Goal: Answer question/provide support: Share knowledge or assist other users

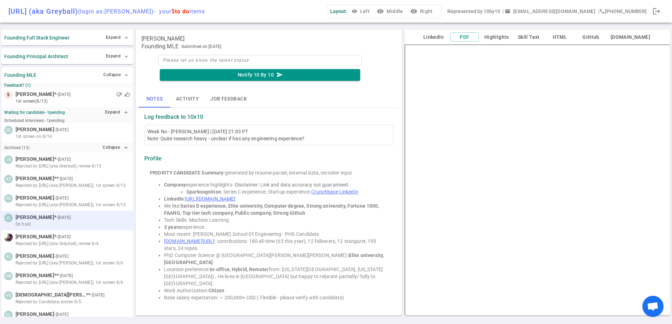
click at [56, 220] on small "- [DATE]" at bounding box center [63, 217] width 14 height 6
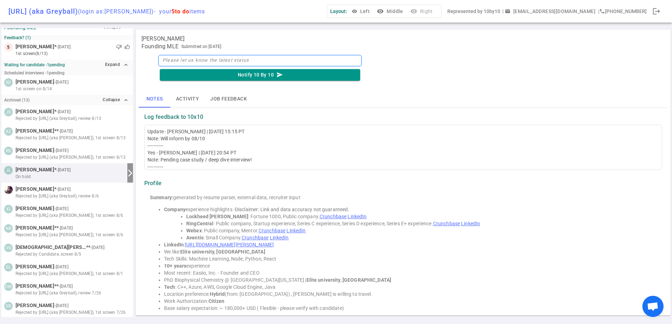
scroll to position [48, 0]
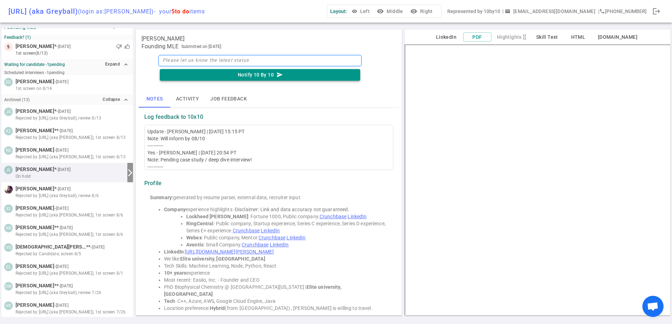
type textarea "w"
type textarea "wi"
type textarea "wil"
type textarea "will"
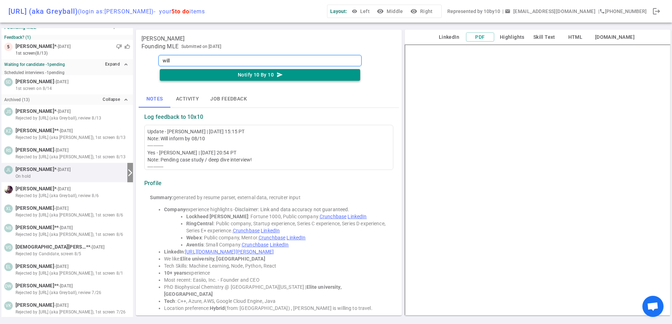
type textarea "will n"
type textarea "will no"
type textarea "will not"
type textarea "will not b"
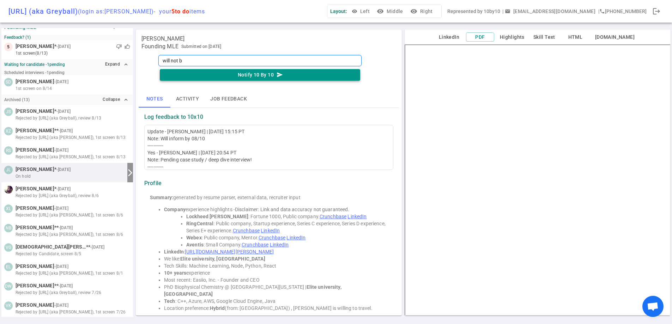
type textarea "will not be"
type textarea "will not be m"
type textarea "will not be mo"
type textarea "will not be mov"
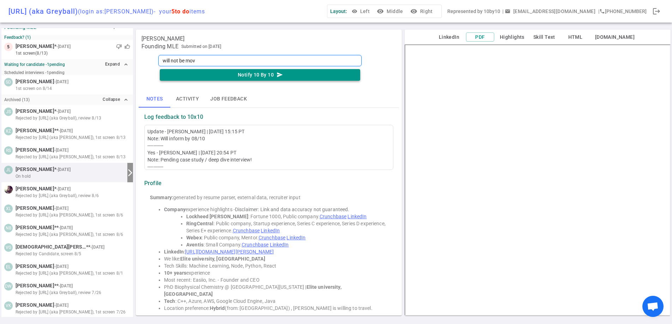
type textarea "will not be movi"
type textarea "will not be movin"
type textarea "will not be moving"
type textarea "will not be moving f"
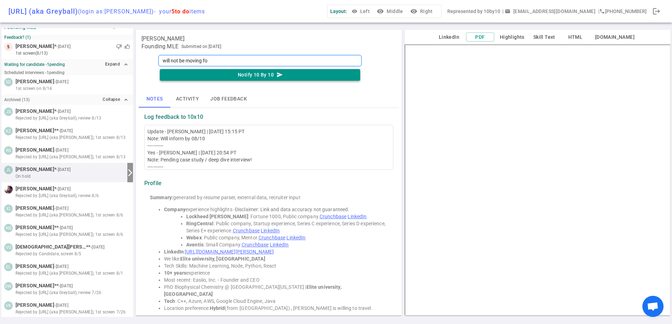
type textarea "will not be moving for"
type textarea "will not be moving forw"
type textarea "will not be moving forwa"
type textarea "will not be moving forwar"
type textarea "will not be moving forward"
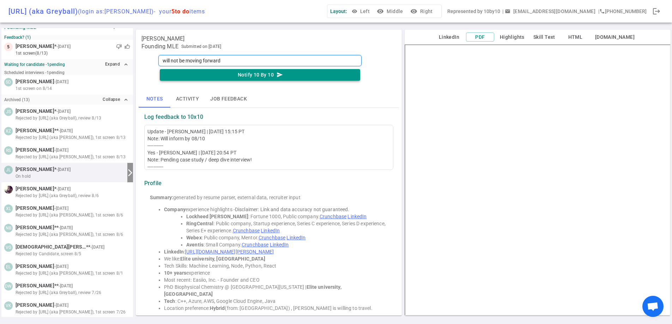
type textarea "will not be moving forward"
type textarea "will not be moving forward -"
type textarea "will not be moving forward"
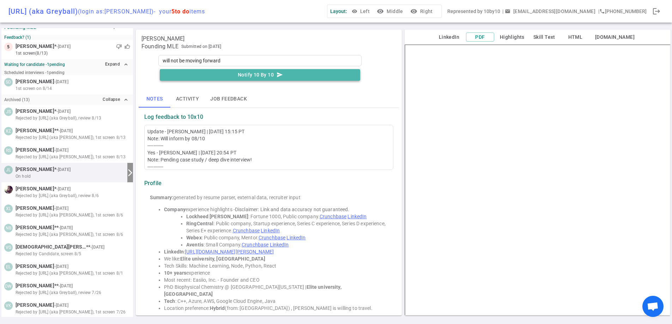
click at [280, 74] on icon "send" at bounding box center [280, 75] width 6 height 6
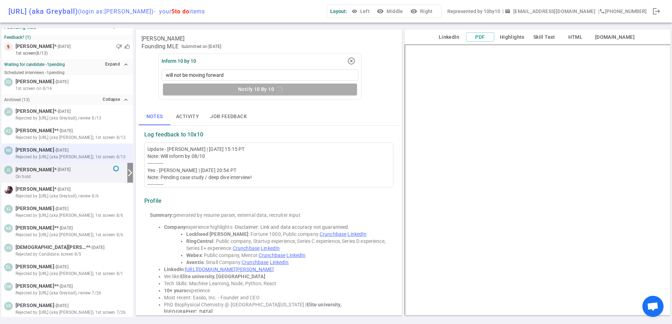
scroll to position [38, 0]
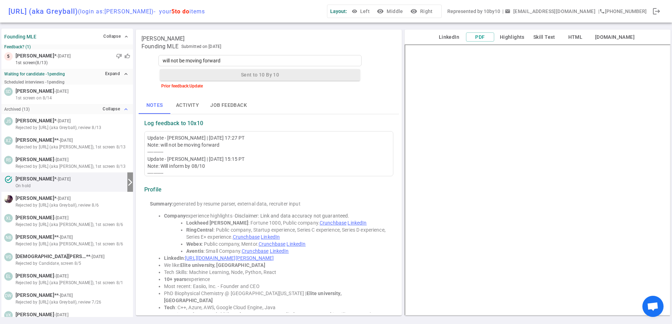
click at [106, 112] on button "Collapse expand_less" at bounding box center [115, 109] width 29 height 10
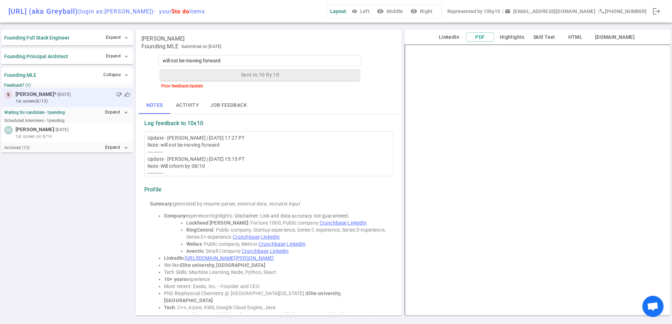
click at [114, 98] on small "1st Screen (8/13)" at bounding box center [73, 101] width 115 height 6
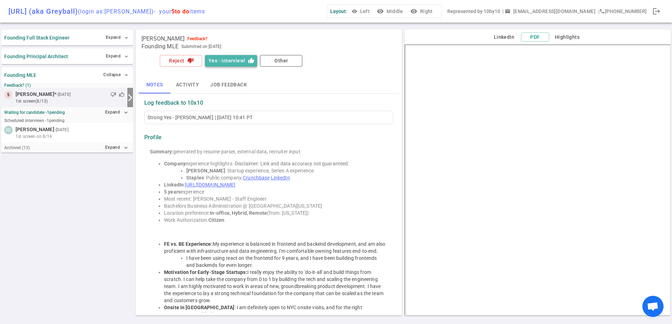
click at [224, 60] on button "Yes - interview! thumb_up" at bounding box center [231, 61] width 52 height 12
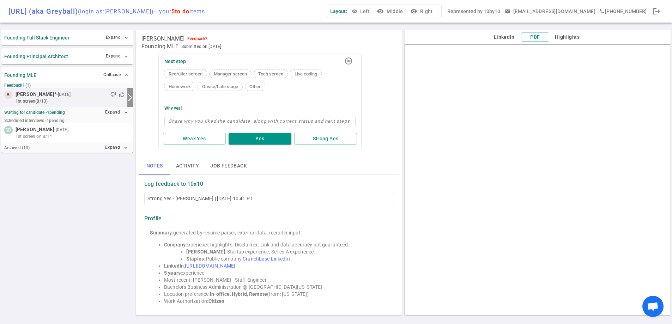
type textarea "r"
type textarea "re"
type textarea "rea"
type textarea "real"
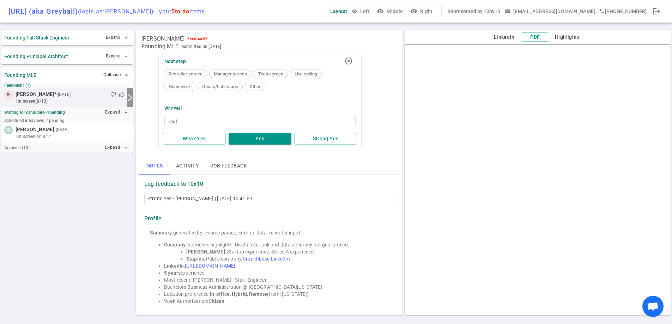
type textarea "reall"
type textarea "really"
type textarea "really r"
type textarea "really re"
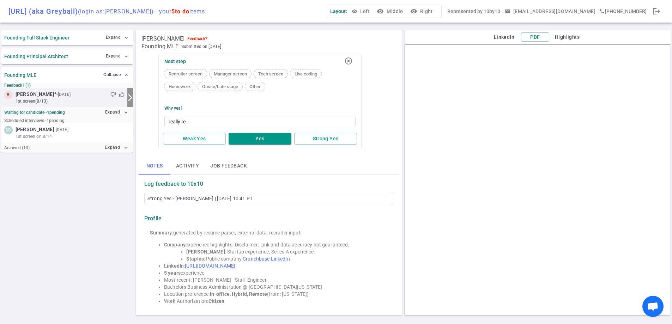
type textarea "really rea"
type textarea "really real"
type textarea "really reall"
type textarea "really really"
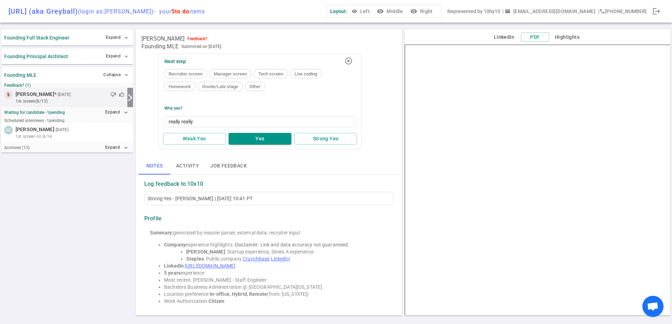
type textarea "really really r"
type textarea "really really rea"
type textarea "really really real"
type textarea "really really reall"
type textarea "really really realli"
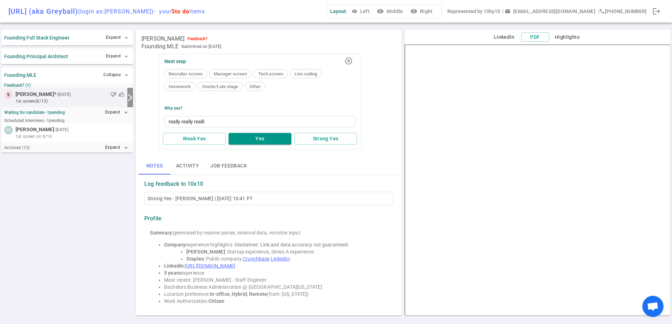
type textarea "really really reall"
type textarea "really really really"
type textarea "really really really l"
type textarea "really really really li"
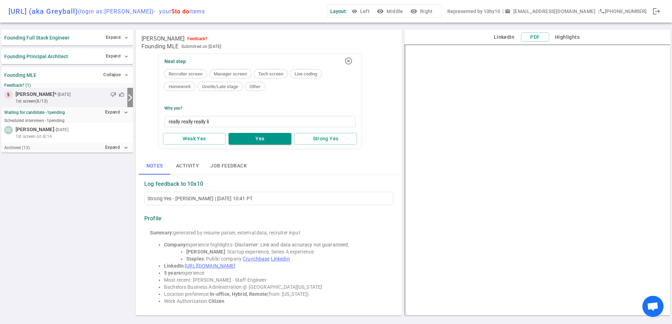
type textarea "really really really lik"
type textarea "really really really like"
type textarea "really really really liked"
type textarea "really really really liked -"
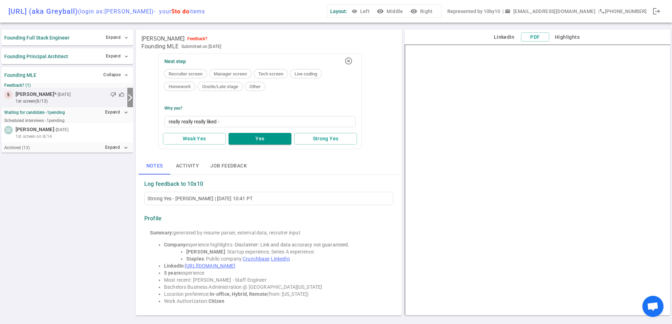
type textarea "really really really liked -"
type textarea "really really really liked - ,"
type textarea "really really really liked - ,e"
type textarea "really really really liked - ,"
type textarea "really really really liked -"
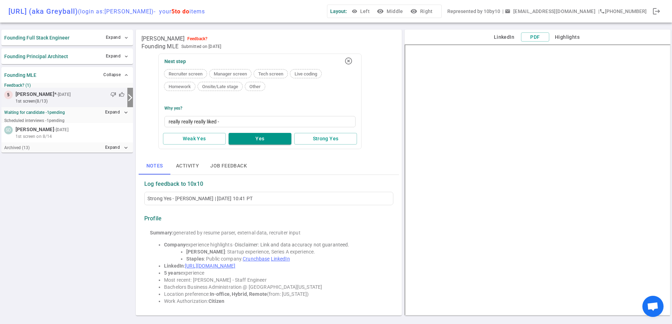
type textarea "really really really liked - l"
type textarea "really really really liked - let"
type textarea "really really really liked - let'"
type textarea "really really really liked - let' s"
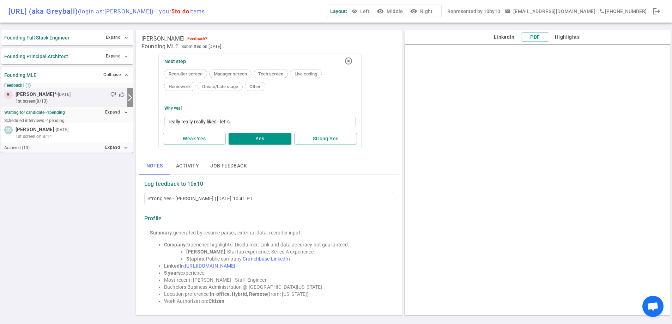
type textarea "really really really liked - let'"
type textarea "really really really liked - let's"
type textarea "really really really liked - let's s"
type textarea "really really really liked - let's se"
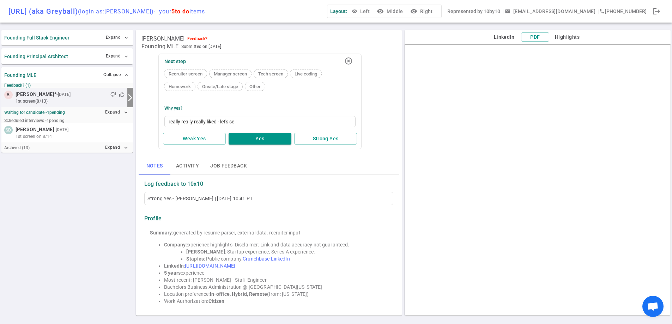
type textarea "really really really liked - let's see"
type textarea "really really really liked - let's see i"
type textarea "really really really liked - let's see if"
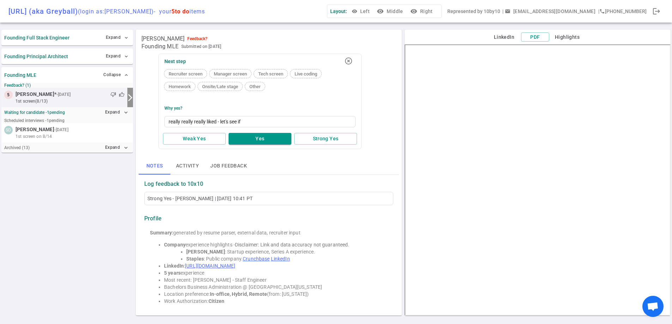
type textarea "really really really liked - let's see if a"
type textarea "really really really liked - let's see if an"
type textarea "really really really liked - let's see if any"
type textarea "really really really liked - let's see if any m"
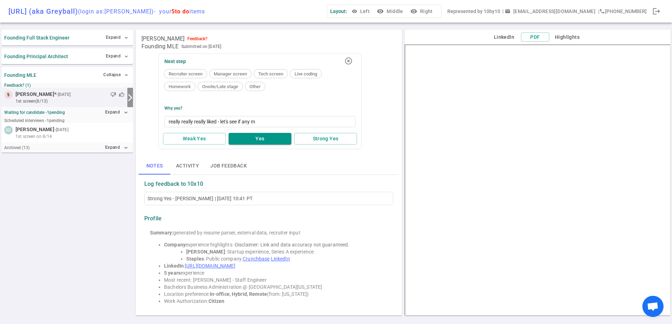
type textarea "really really really liked - let's see if any mu"
type textarea "really really really liked - let's see if any mut"
type textarea "really really really liked - let's see if any mutu"
type textarea "really really really liked - let's see if any mutua"
type textarea "really really really liked - let's see if any mutual"
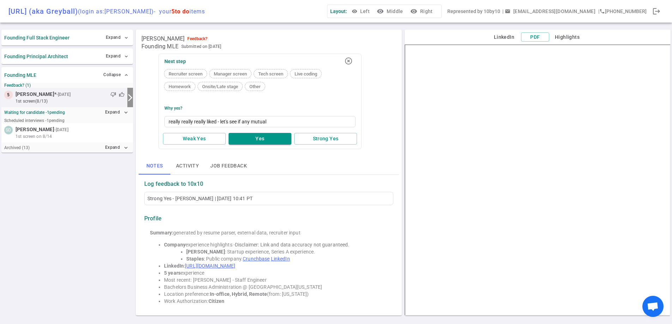
type textarea "really really really liked - let's see if any mutual"
type textarea "really really really liked - let's see if any mutual i"
type textarea "really really really liked - let's see if any mutual in"
type textarea "really really really liked - let's see if any mutual int"
type textarea "really really really liked - let's see if any mutual inte"
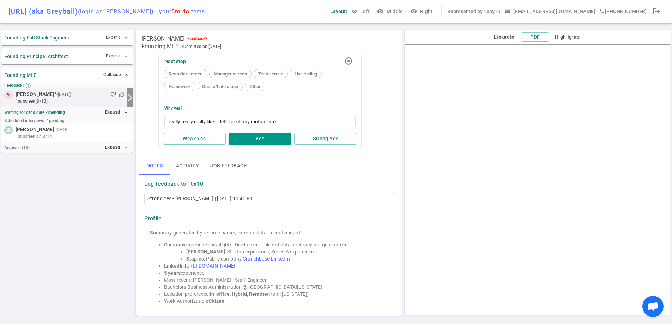
type textarea "really really really liked - let's see if any mutual inter"
type textarea "really really really liked - let's see if any mutual intere"
type textarea "really really really liked - let's see if any mutual interes"
type textarea "really really really liked - let's see if any mutual interest"
click at [310, 138] on button "Strong Yes" at bounding box center [325, 139] width 63 height 12
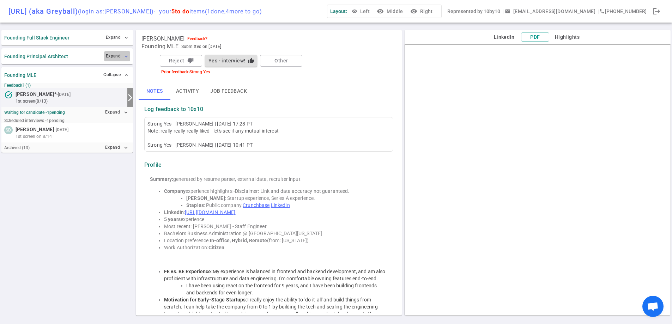
click at [113, 57] on button "Expand expand_more" at bounding box center [117, 56] width 26 height 10
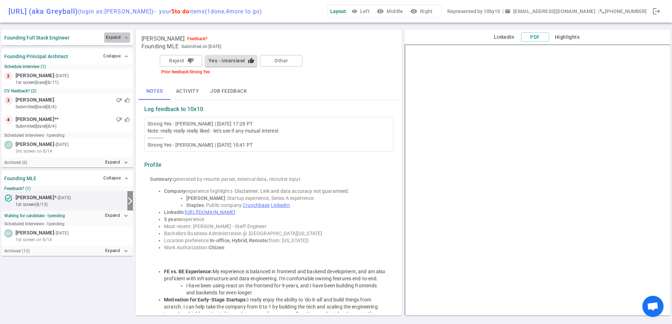
click at [120, 40] on button "Expand expand_more" at bounding box center [117, 37] width 26 height 10
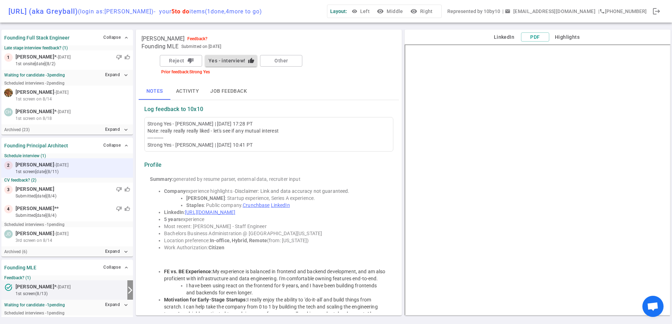
click at [98, 175] on small "1st Screen [DATE] (8/11)" at bounding box center [73, 172] width 115 height 6
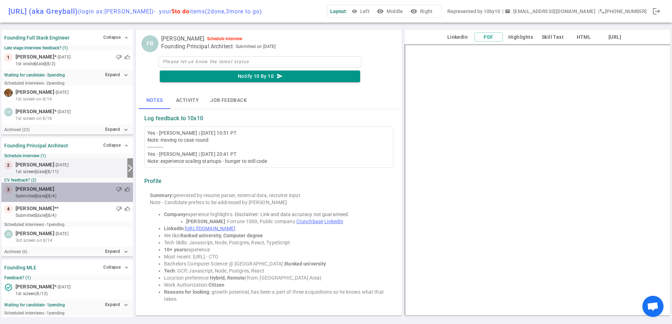
click at [54, 188] on div "thumb_down thumb_up" at bounding box center [92, 189] width 76 height 7
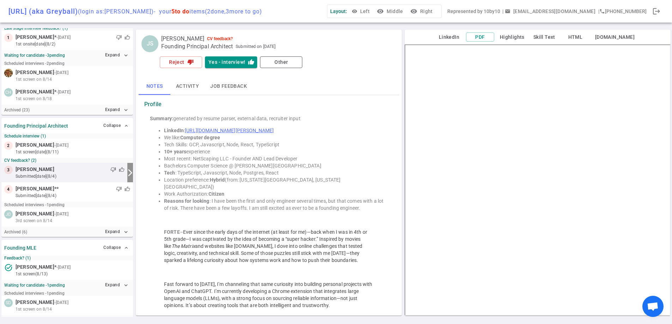
click at [323, 200] on li "Reasons for looking : I have been the first and only engineer several times, bu…" at bounding box center [276, 205] width 224 height 14
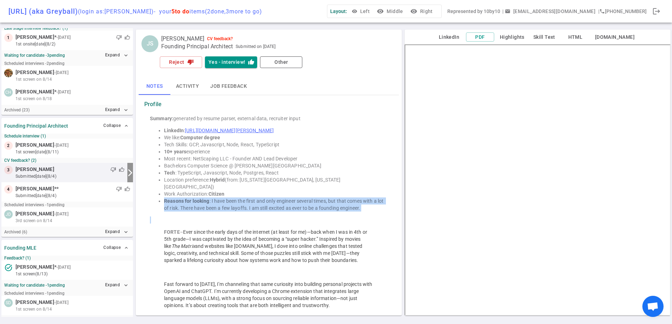
click at [323, 200] on li "Reasons for looking : I have been the first and only engineer several times, bu…" at bounding box center [276, 205] width 224 height 14
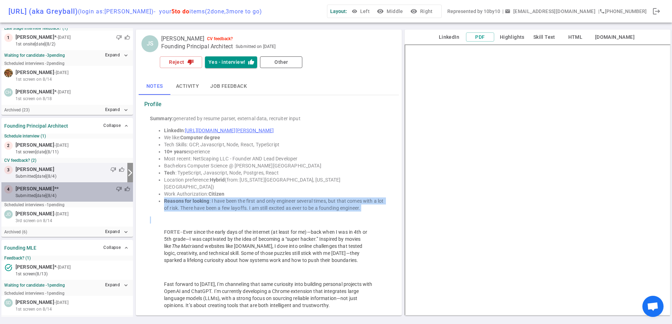
click at [69, 190] on div "thumb_down thumb_up" at bounding box center [95, 189] width 72 height 7
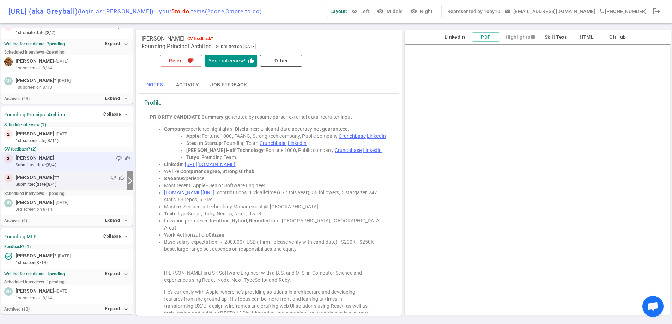
click at [72, 158] on div "thumb_down thumb_up" at bounding box center [92, 158] width 76 height 7
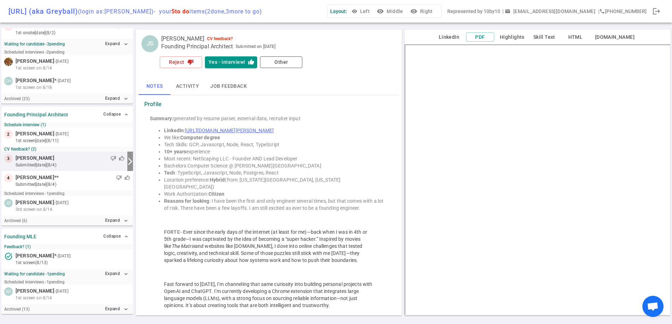
scroll to position [20, 0]
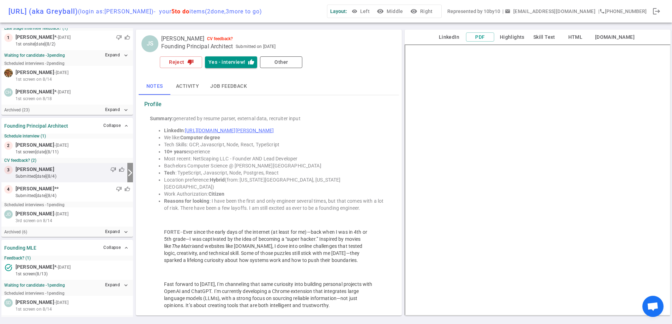
click at [230, 129] on link "[URL][DOMAIN_NAME][PERSON_NAME]" at bounding box center [229, 131] width 89 height 6
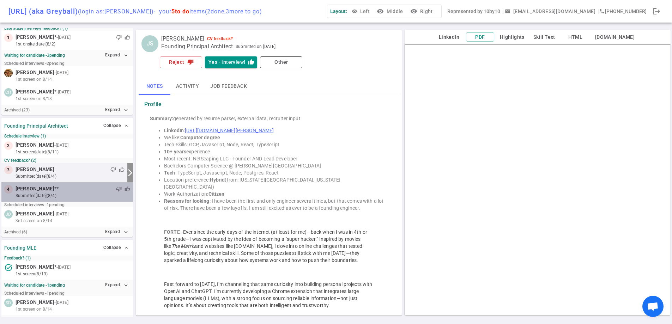
click at [97, 194] on small "submitted [DATE] (8/4)" at bounding box center [73, 196] width 115 height 6
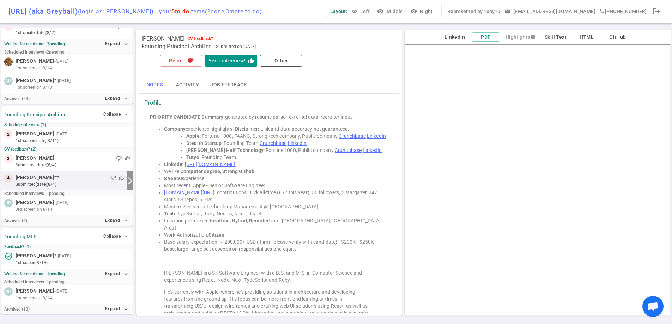
click at [212, 162] on link "[URL][DOMAIN_NAME]" at bounding box center [210, 165] width 50 height 6
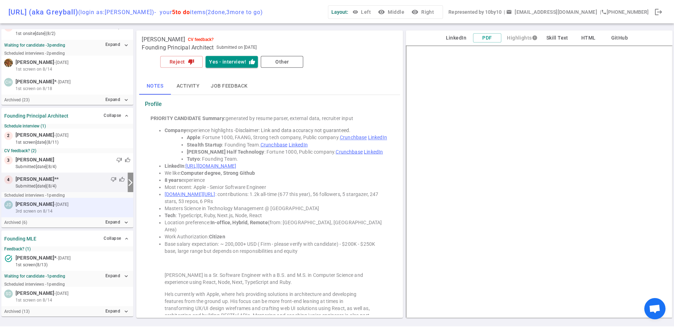
scroll to position [0, 0]
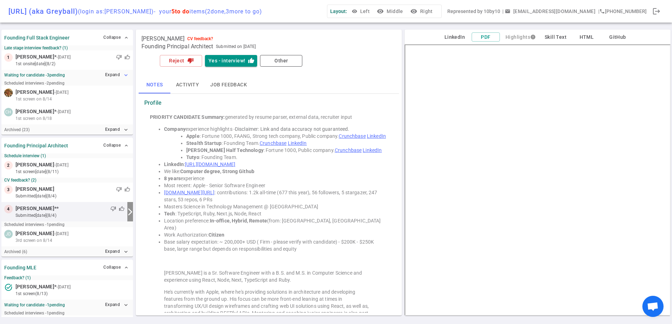
click at [108, 73] on button "Expand expand_more" at bounding box center [116, 75] width 27 height 10
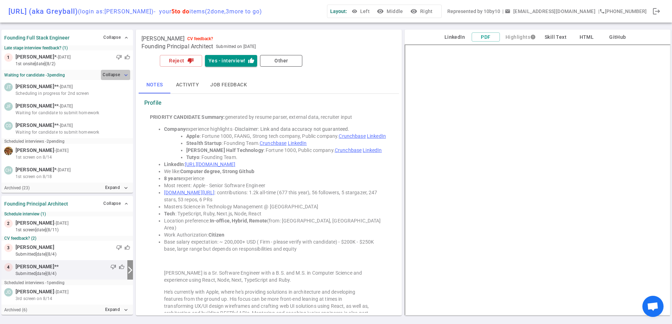
click at [108, 73] on button "Collapse expand_more" at bounding box center [115, 75] width 29 height 10
